Goal: Book appointment/travel/reservation

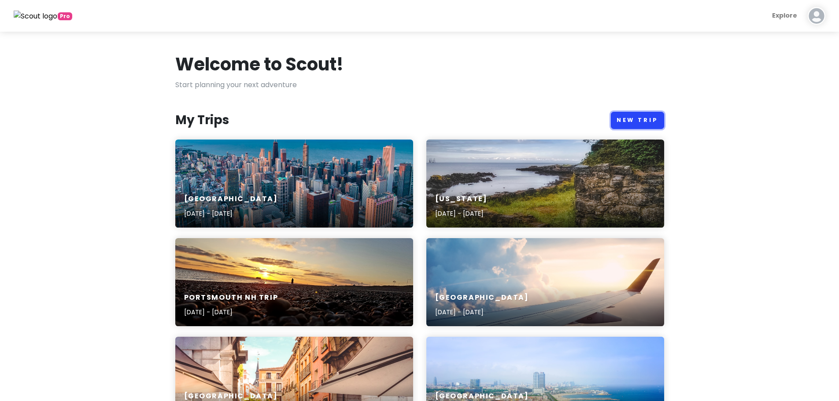
click at [630, 122] on link "New Trip" at bounding box center [637, 120] width 53 height 17
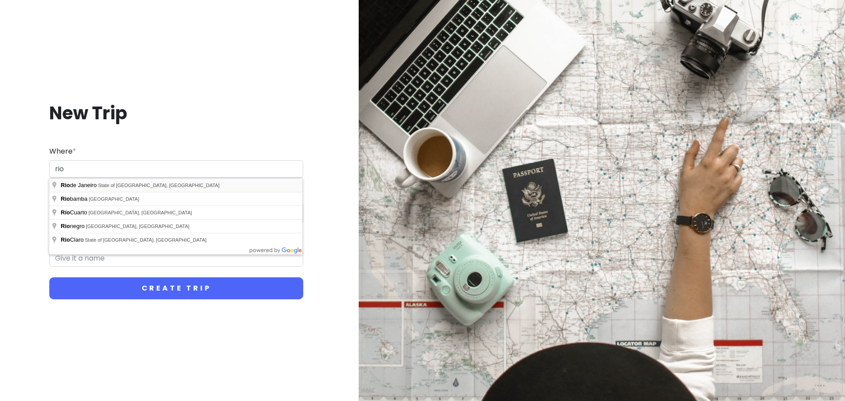
type input "Rio de Janeiro, State of Rio de Janeiro, Brazil"
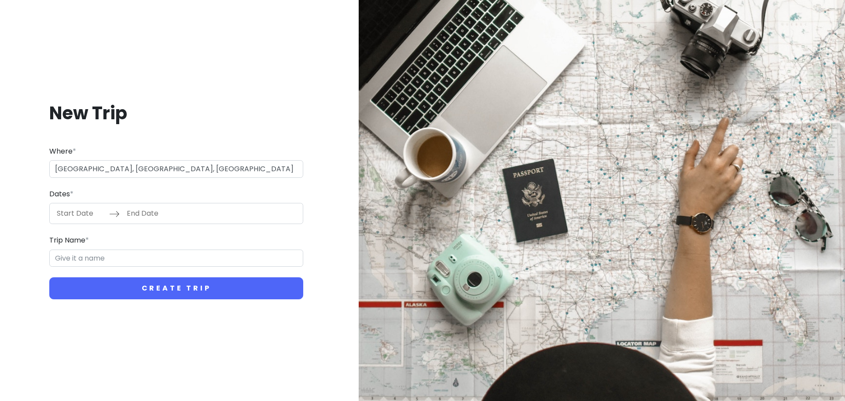
type input "[GEOGRAPHIC_DATA] Trip"
click at [91, 221] on input "Start Date" at bounding box center [80, 213] width 57 height 20
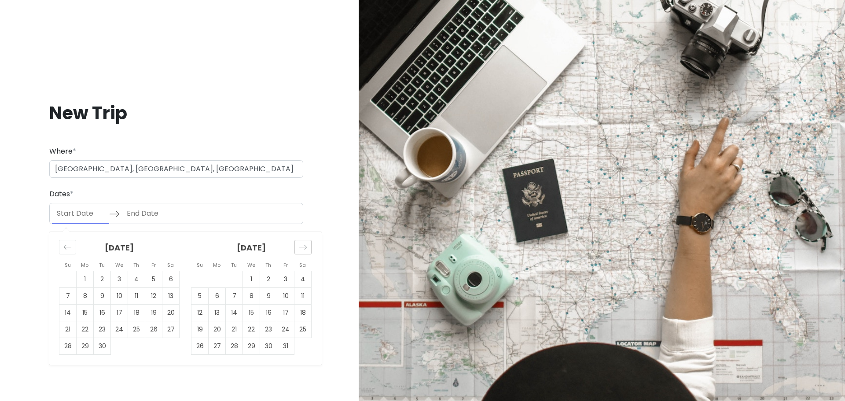
click at [306, 247] on icon "Move forward to switch to the next month." at bounding box center [303, 247] width 8 height 8
click at [309, 249] on div "Move forward to switch to the next month." at bounding box center [303, 247] width 17 height 15
click at [224, 281] on td "1" at bounding box center [217, 279] width 17 height 17
type input "[DATE]"
click at [220, 307] on td "15" at bounding box center [217, 313] width 17 height 17
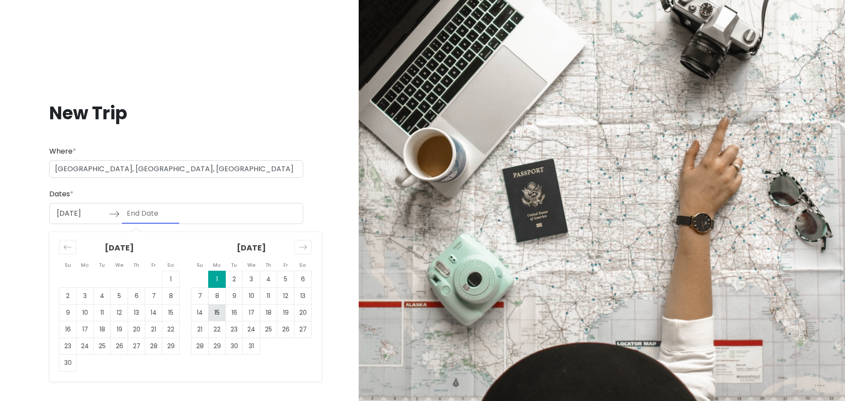
type input "[DATE]"
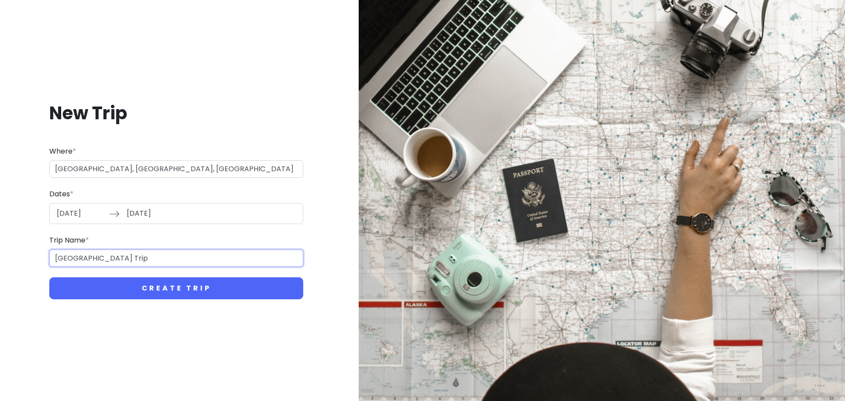
click at [153, 258] on input "[GEOGRAPHIC_DATA] Trip" at bounding box center [176, 259] width 254 height 18
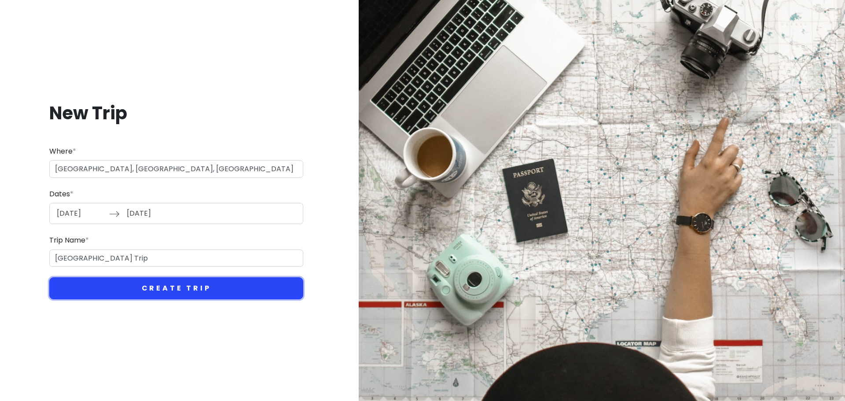
click at [179, 286] on button "Create Trip" at bounding box center [176, 288] width 254 height 22
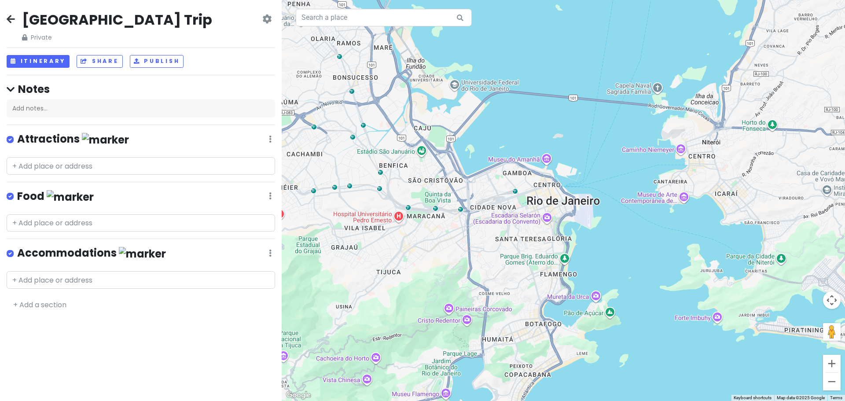
click at [11, 24] on link at bounding box center [11, 19] width 8 height 11
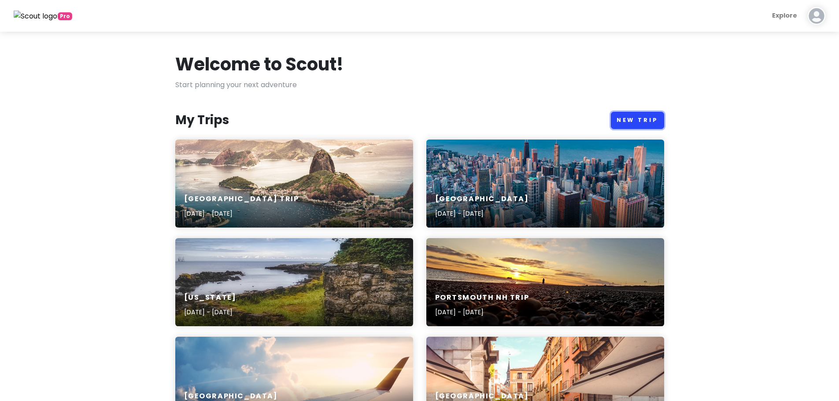
click at [636, 114] on link "New Trip" at bounding box center [637, 120] width 53 height 17
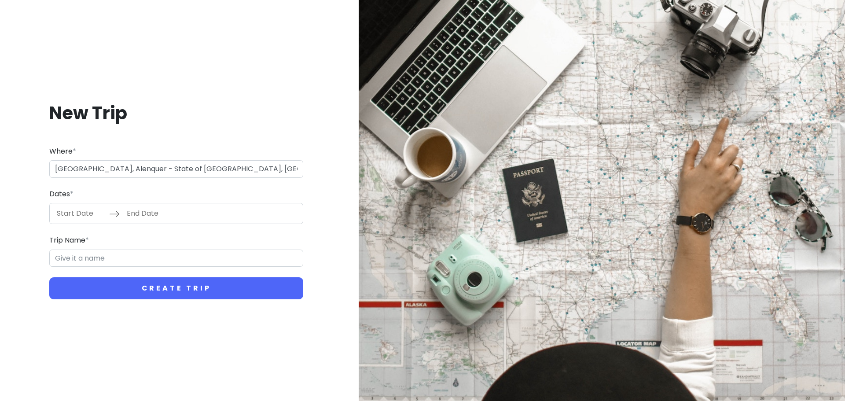
type input "Bahia, Alenquer - PA, 68200-000, Brazil"
type input "Bahia, Alenquer Trip"
click at [76, 204] on input "Start Date" at bounding box center [80, 213] width 57 height 20
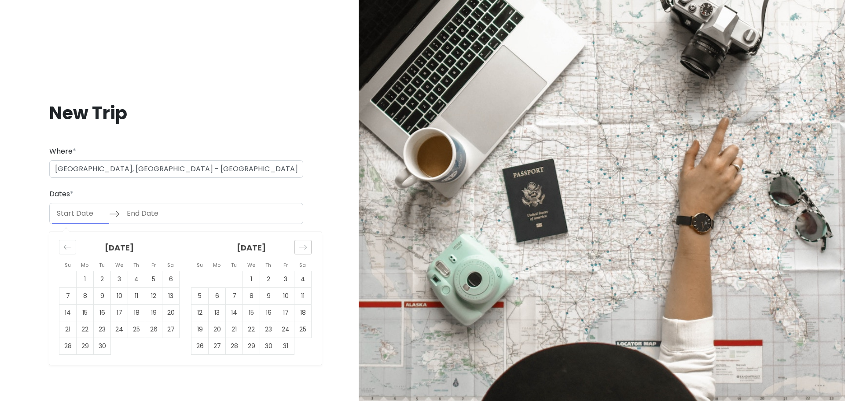
click at [304, 250] on icon "Move forward to switch to the next month." at bounding box center [303, 247] width 8 height 8
click at [305, 248] on icon "Move forward to switch to the next month." at bounding box center [303, 247] width 8 height 8
click at [220, 280] on td "1" at bounding box center [217, 279] width 17 height 17
type input "[DATE]"
click at [221, 312] on td "15" at bounding box center [217, 313] width 17 height 17
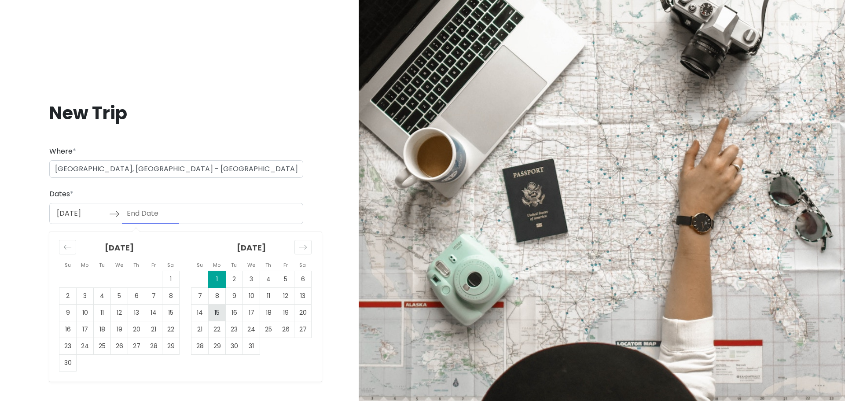
type input "[DATE]"
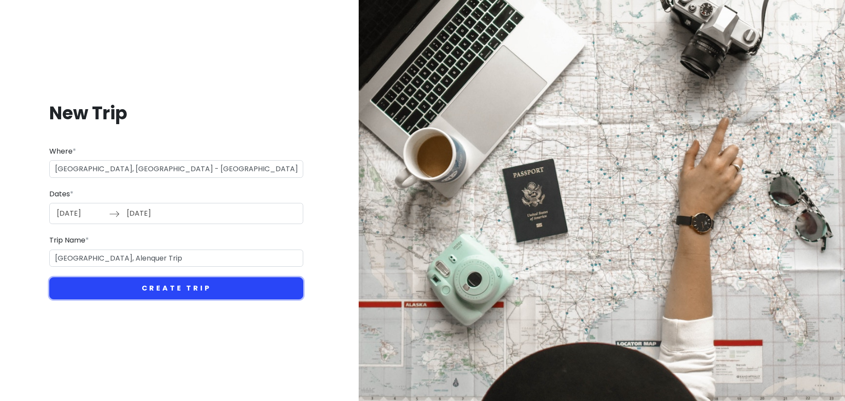
click at [211, 281] on button "Create Trip" at bounding box center [176, 288] width 254 height 22
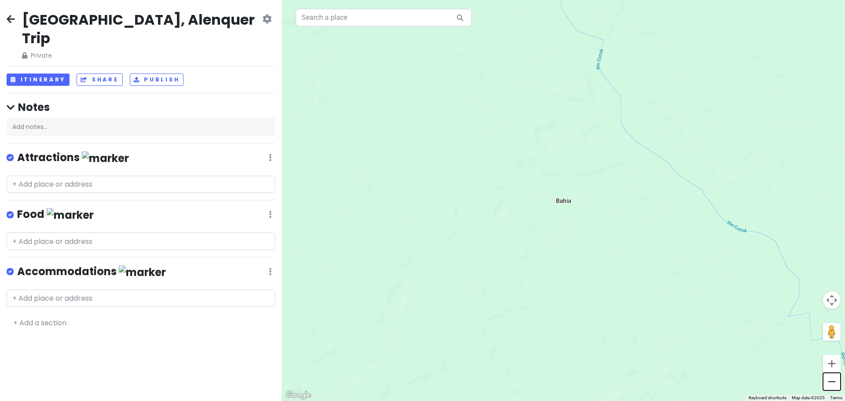
click at [832, 386] on button "Zoom out" at bounding box center [832, 382] width 18 height 18
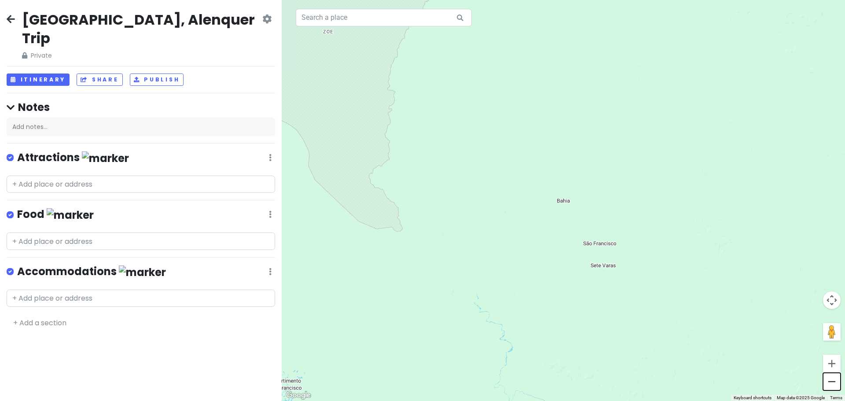
click at [832, 386] on button "Zoom out" at bounding box center [832, 382] width 18 height 18
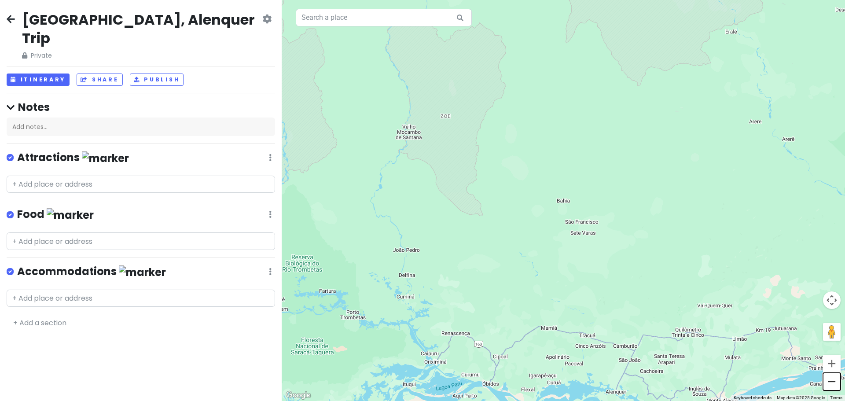
click at [832, 386] on button "Zoom out" at bounding box center [832, 382] width 18 height 18
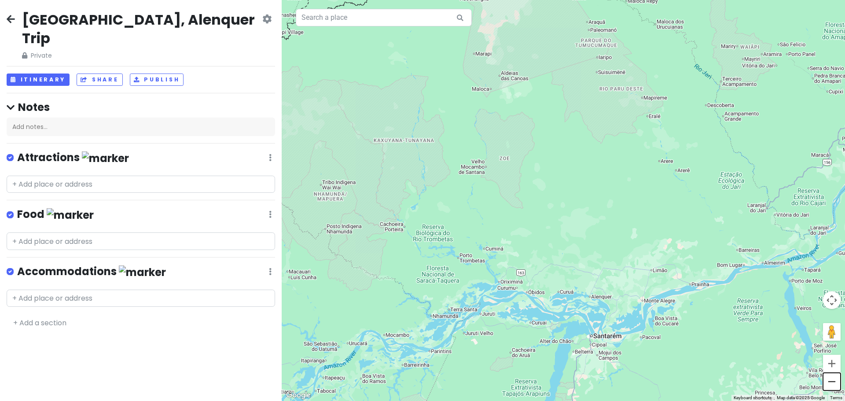
click at [832, 386] on button "Zoom out" at bounding box center [832, 382] width 18 height 18
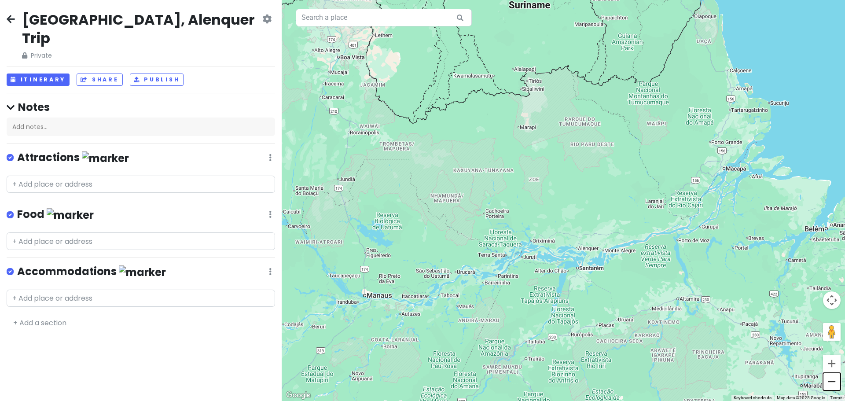
click at [832, 386] on button "Zoom out" at bounding box center [832, 382] width 18 height 18
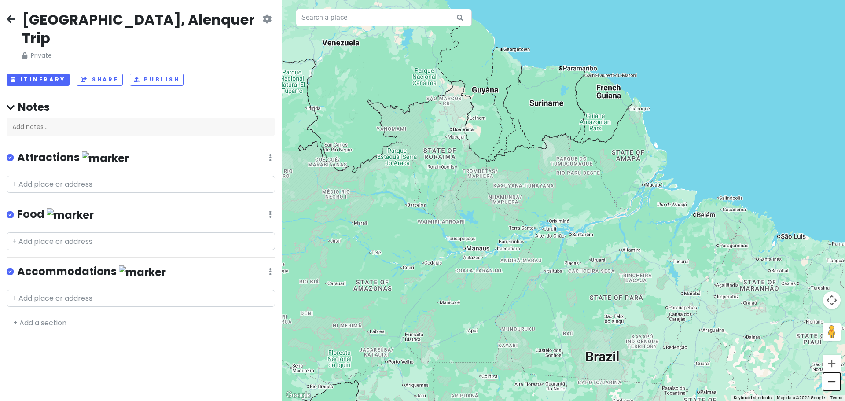
click at [832, 386] on button "Zoom out" at bounding box center [832, 382] width 18 height 18
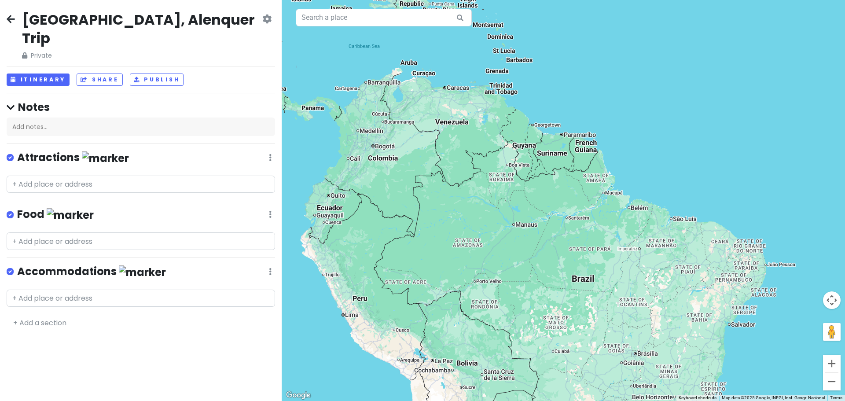
click at [264, 18] on icon at bounding box center [266, 18] width 9 height 7
click at [244, 48] on link "Change Dates" at bounding box center [237, 45] width 84 height 21
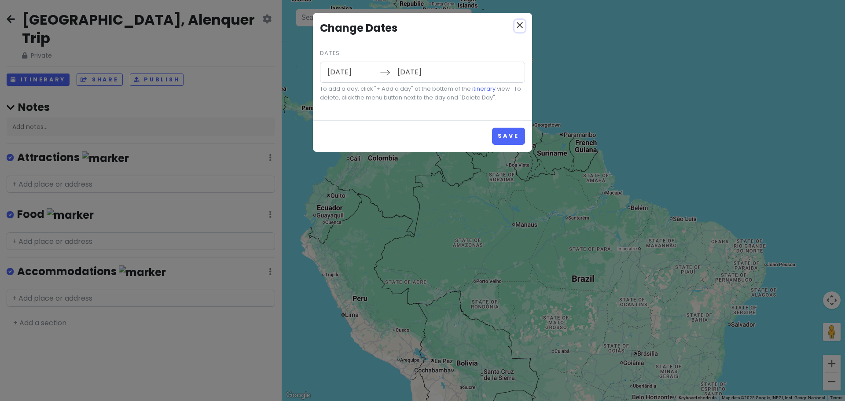
click at [521, 22] on icon "close" at bounding box center [520, 25] width 11 height 11
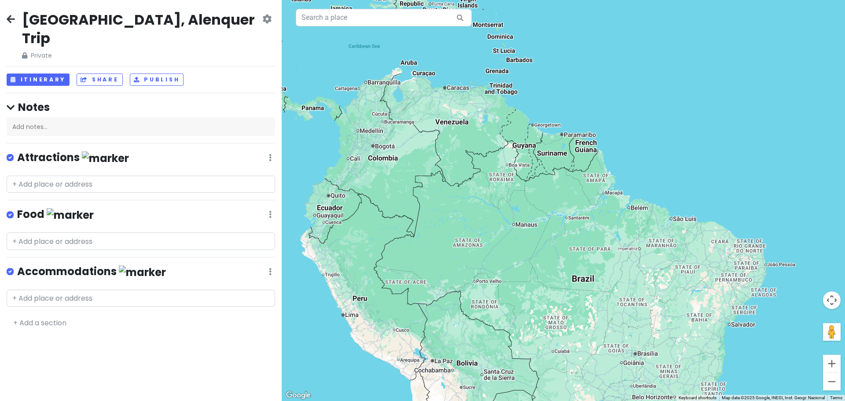
click at [272, 20] on div "Bahia, Alenquer Trip Private Change Dates Make a Copy Delete Trip Give Feedback…" at bounding box center [141, 36] width 269 height 50
click at [270, 22] on icon at bounding box center [266, 18] width 9 height 7
click at [214, 89] on link "Delete Trip" at bounding box center [237, 87] width 84 height 21
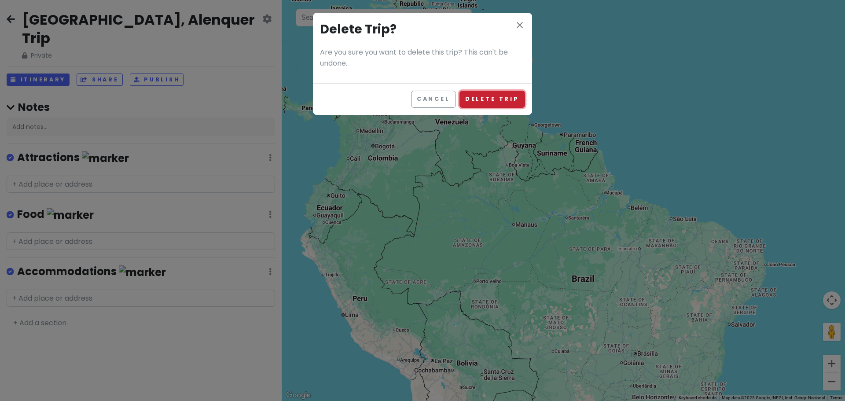
click at [491, 91] on button "Delete Trip" at bounding box center [493, 99] width 66 height 17
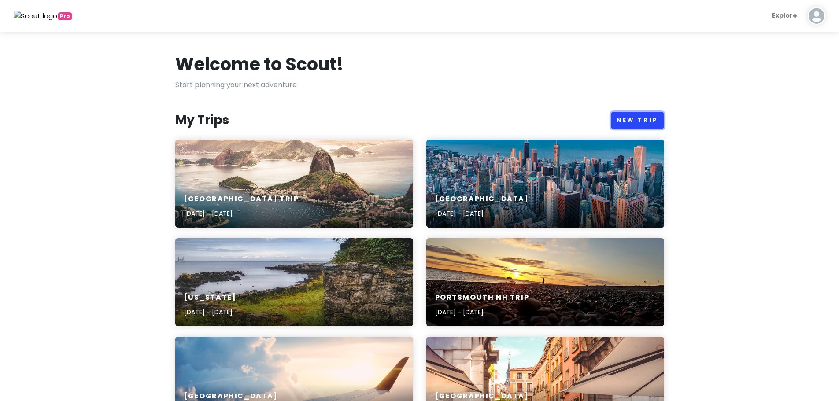
click at [637, 115] on link "New Trip" at bounding box center [637, 120] width 53 height 17
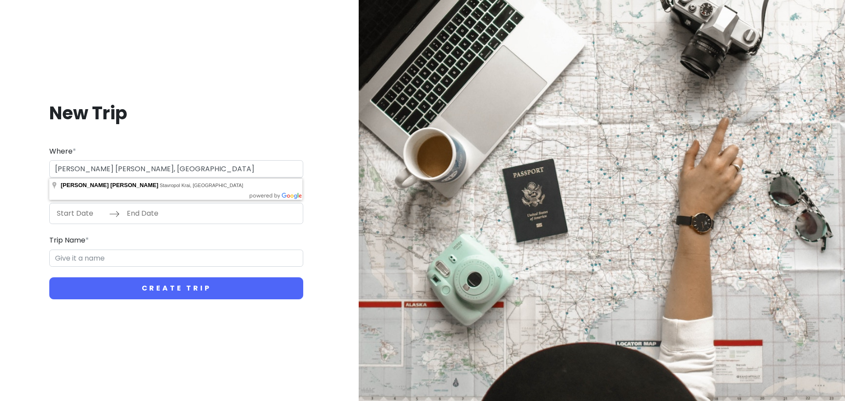
drag, startPoint x: 73, startPoint y: 171, endPoint x: 194, endPoint y: 166, distance: 121.2
click at [194, 166] on input "[PERSON_NAME] [PERSON_NAME], [GEOGRAPHIC_DATA]" at bounding box center [176, 169] width 254 height 18
drag, startPoint x: 135, startPoint y: 167, endPoint x: 202, endPoint y: 161, distance: 67.7
click at [203, 161] on input "[PERSON_NAME] [PERSON_NAME], [GEOGRAPHIC_DATA]" at bounding box center [176, 169] width 254 height 18
type input "Petrovka, Stavropol Krai, [GEOGRAPHIC_DATA], 356321"
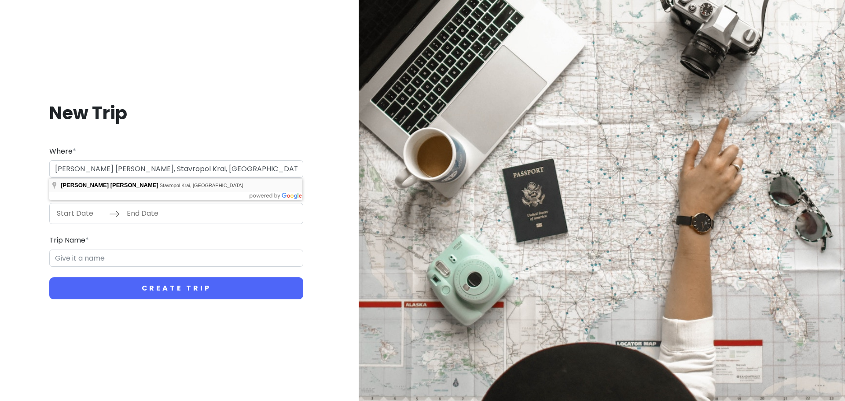
type input "Petrovka Trip"
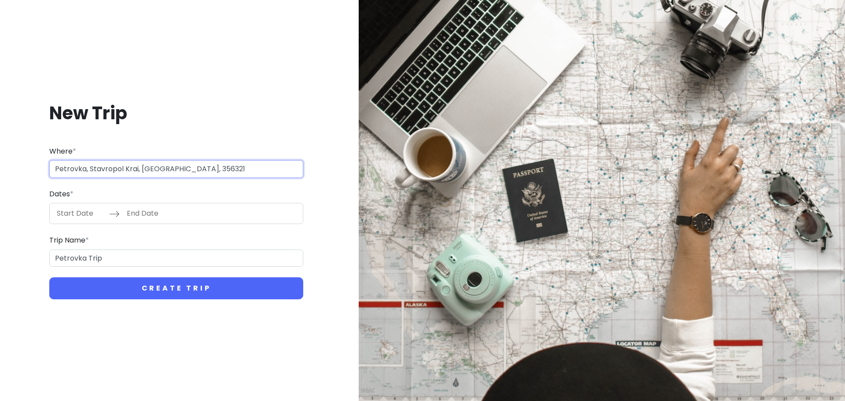
click at [205, 168] on input "Petrovka, Stavropol Krai, [GEOGRAPHIC_DATA], 356321" at bounding box center [176, 169] width 254 height 18
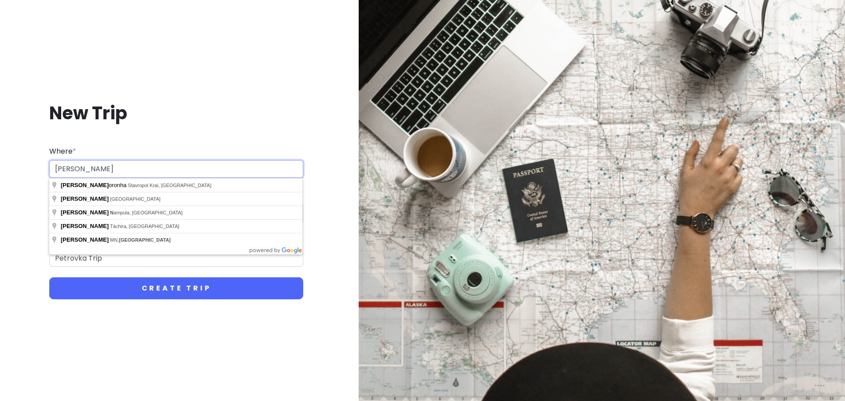
drag, startPoint x: 120, startPoint y: 170, endPoint x: 19, endPoint y: 171, distance: 101.3
click at [19, 171] on div "New Trip Where * [PERSON_NAME] de n Dates * Navigate forward to interact with t…" at bounding box center [176, 201] width 339 height 240
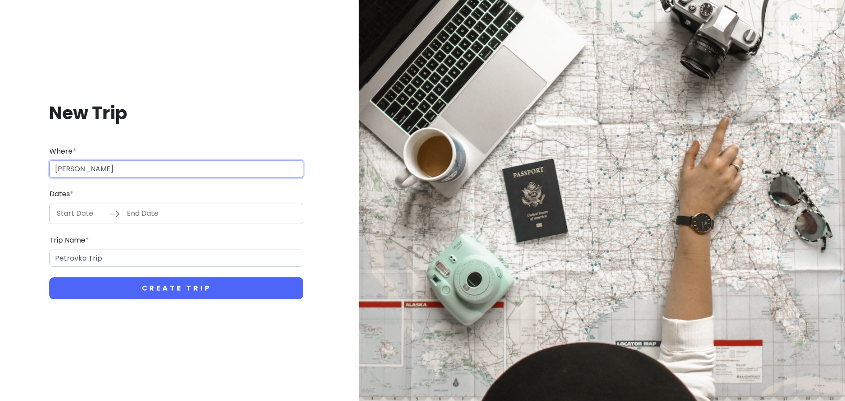
click at [151, 176] on input "[PERSON_NAME]" at bounding box center [176, 169] width 254 height 18
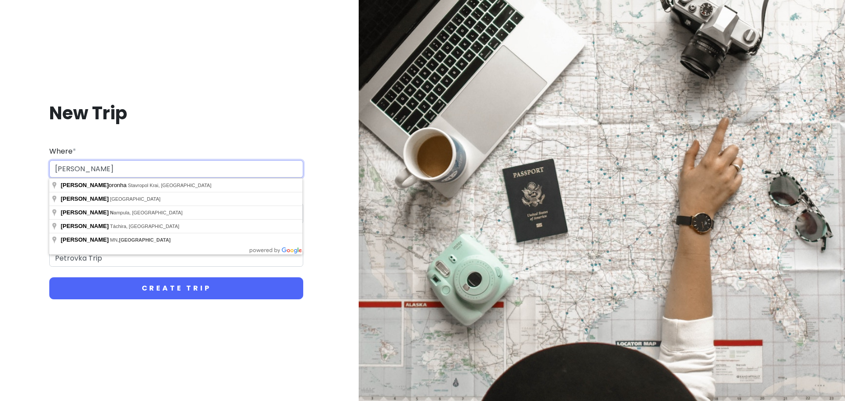
click at [149, 174] on input "[PERSON_NAME]" at bounding box center [176, 169] width 254 height 18
click at [142, 165] on input "[PERSON_NAME]" at bounding box center [176, 169] width 254 height 18
drag, startPoint x: 141, startPoint y: 165, endPoint x: 17, endPoint y: 167, distance: 124.2
click at [17, 167] on div "New Trip Where * [PERSON_NAME] de n Dates * Navigate forward to interact with t…" at bounding box center [176, 201] width 339 height 240
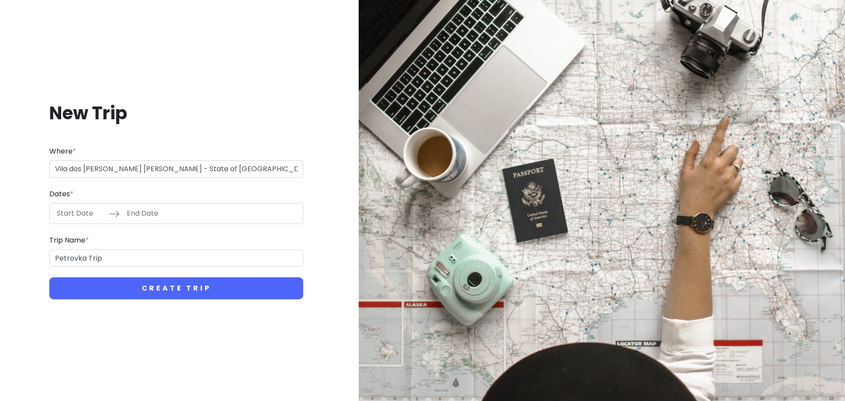
type input "[GEOGRAPHIC_DATA][PERSON_NAME] [PERSON_NAME] - State of [GEOGRAPHIC_DATA], 5399…"
click at [93, 212] on input "Start Date" at bounding box center [80, 213] width 57 height 20
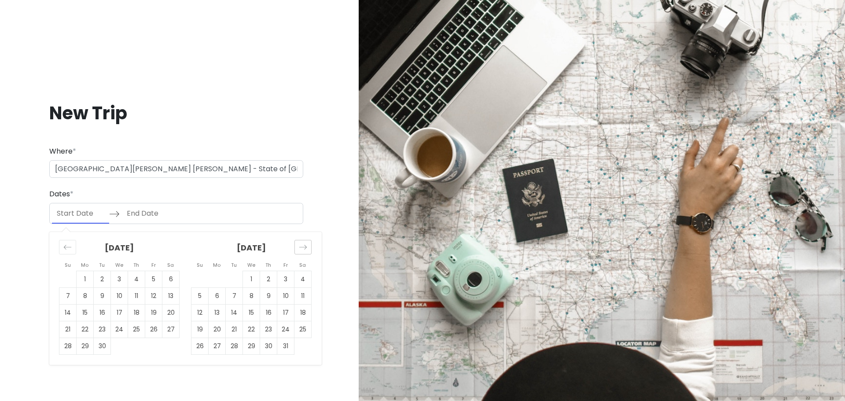
click at [303, 249] on icon "Move forward to switch to the next month." at bounding box center [303, 247] width 8 height 8
click at [219, 276] on td "1" at bounding box center [217, 279] width 17 height 17
type input "[DATE]"
click at [216, 317] on td "15" at bounding box center [217, 313] width 17 height 17
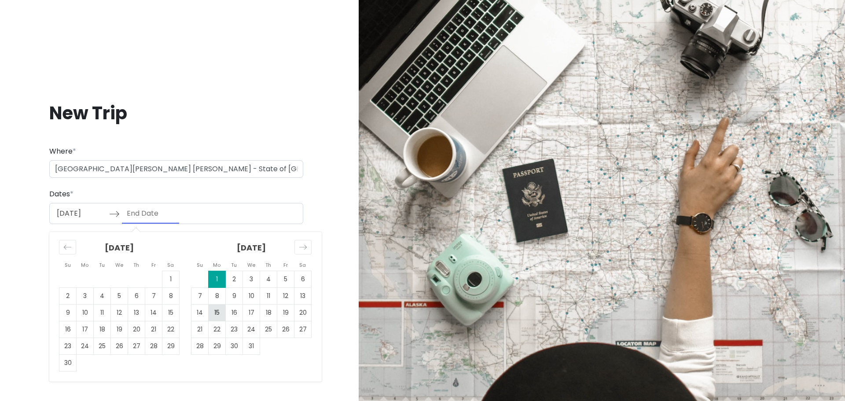
type input "[DATE]"
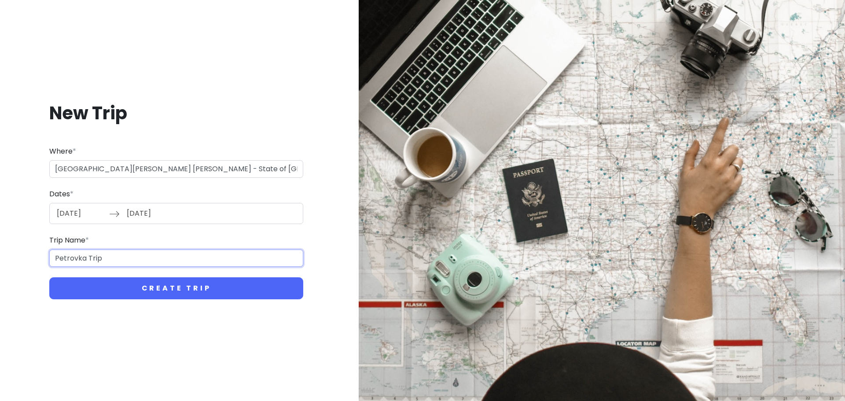
click at [124, 251] on input "Petrovka Trip" at bounding box center [176, 259] width 254 height 18
click at [141, 258] on input "Petrovka Trip" at bounding box center [176, 259] width 254 height 18
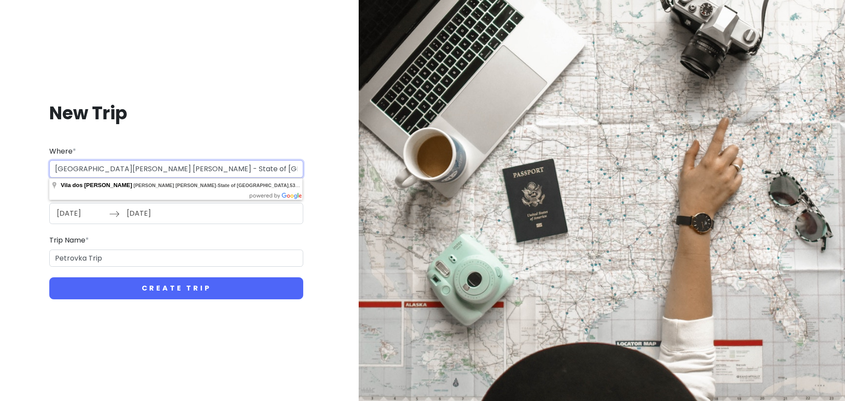
drag, startPoint x: 125, startPoint y: 169, endPoint x: 199, endPoint y: 170, distance: 74.0
click at [199, 170] on input "[GEOGRAPHIC_DATA][PERSON_NAME] [PERSON_NAME] - State of [GEOGRAPHIC_DATA], 5399…" at bounding box center [176, 169] width 254 height 18
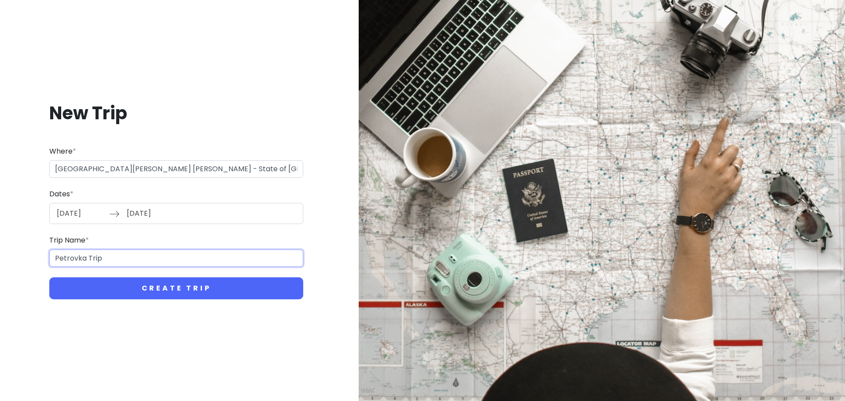
drag, startPoint x: 125, startPoint y: 256, endPoint x: -7, endPoint y: 254, distance: 131.7
click at [0, 254] on html "New Trip Where * [GEOGRAPHIC_DATA][PERSON_NAME][GEOGRAPHIC_DATA][PERSON_NAME] -…" at bounding box center [422, 200] width 845 height 401
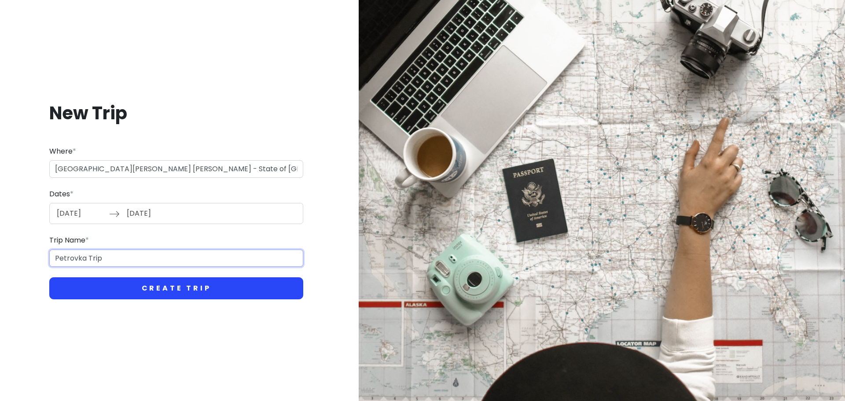
paste input "[PERSON_NAME] [PERSON_NAME]"
type input "[PERSON_NAME] [PERSON_NAME]"
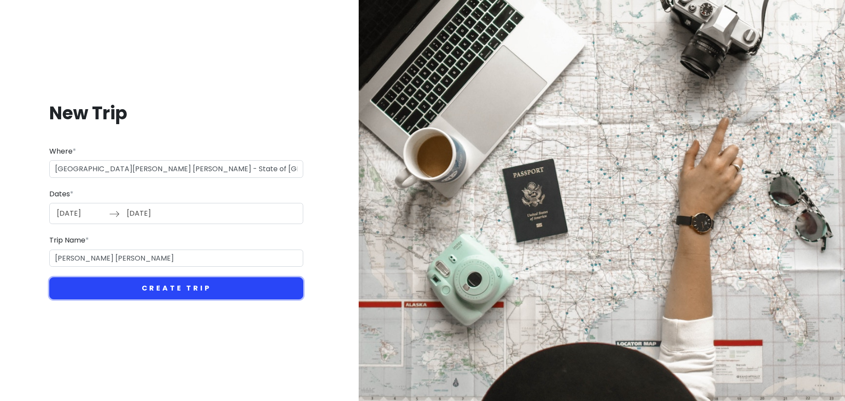
click at [168, 294] on button "Create Trip" at bounding box center [176, 288] width 254 height 22
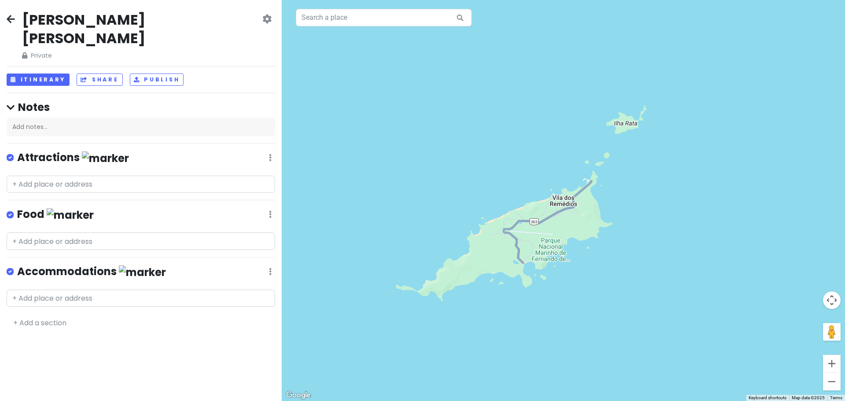
click at [7, 16] on icon at bounding box center [11, 18] width 8 height 7
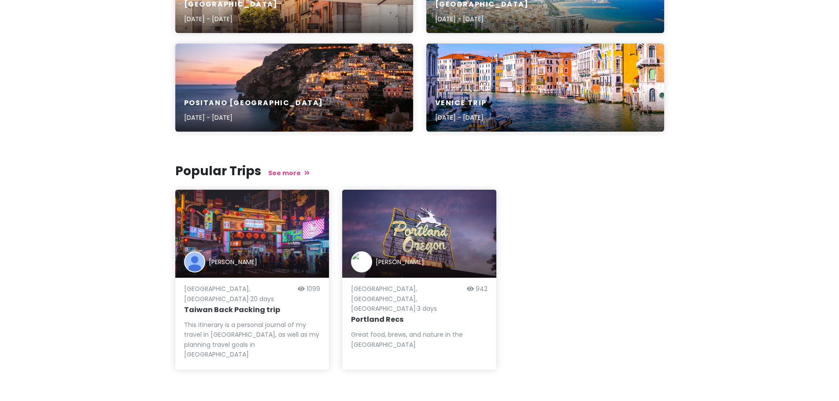
scroll to position [502, 0]
